Goal: Navigation & Orientation: Find specific page/section

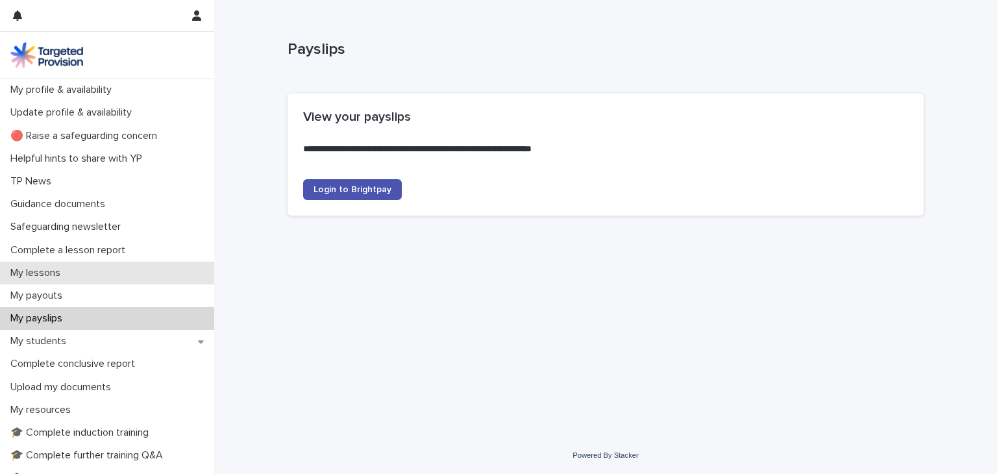
click at [60, 271] on p "My lessons" at bounding box center [38, 273] width 66 height 12
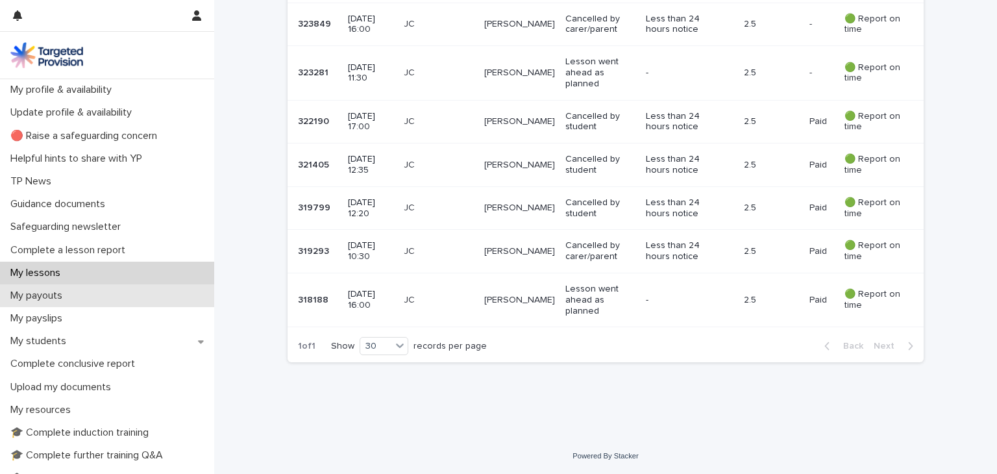
scroll to position [39, 0]
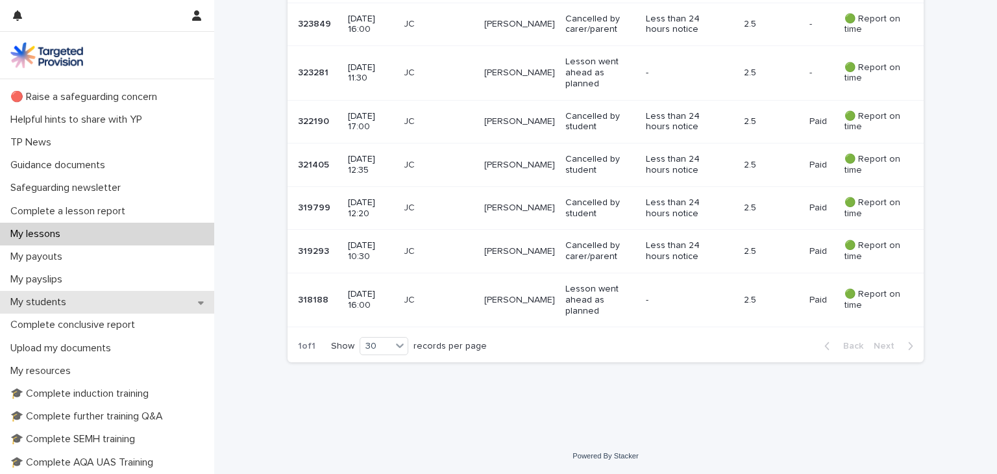
click at [65, 302] on p "My students" at bounding box center [40, 302] width 71 height 12
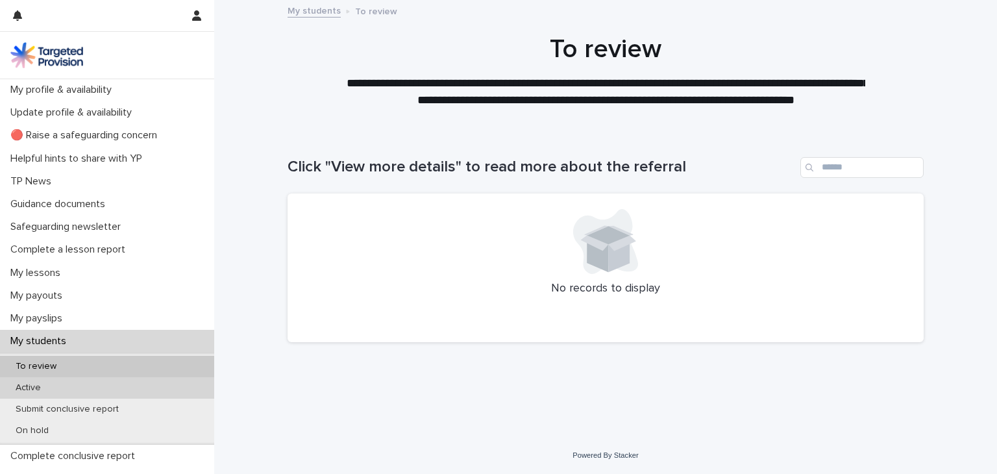
click at [34, 385] on p "Active" at bounding box center [28, 387] width 46 height 11
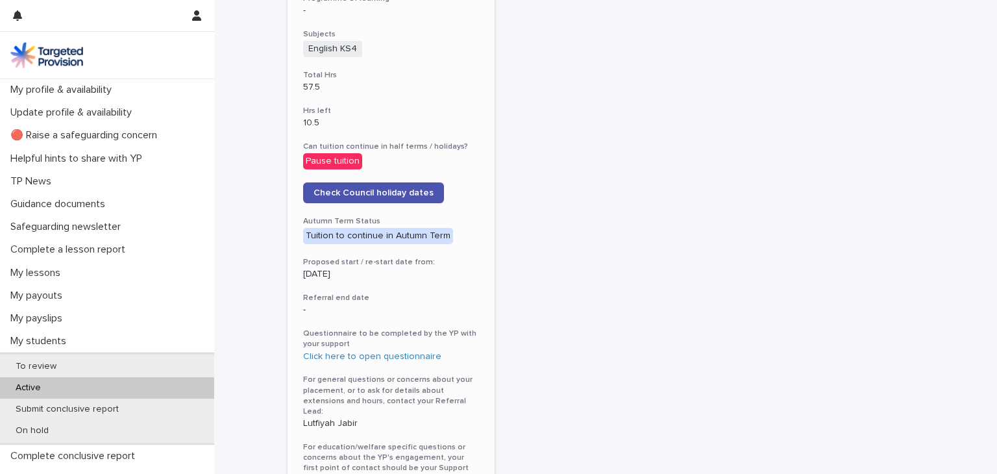
scroll to position [576, 0]
